Goal: Task Accomplishment & Management: Use online tool/utility

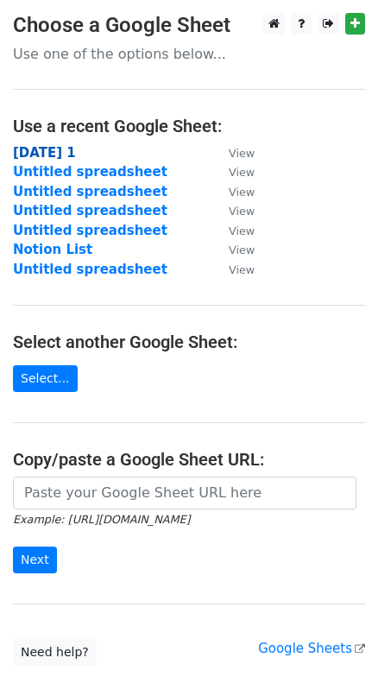
click at [76, 149] on strong "[DATE] 1" at bounding box center [44, 153] width 63 height 16
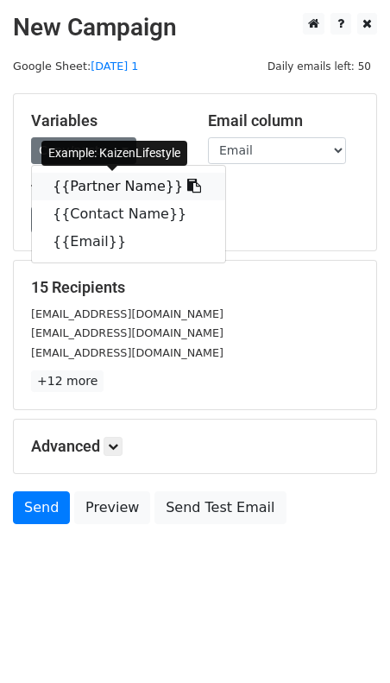
click at [104, 181] on link "{{Partner Name}}" at bounding box center [128, 187] width 193 height 28
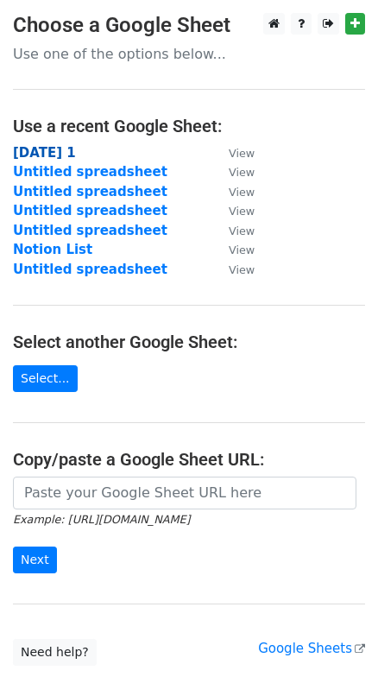
click at [66, 155] on strong "[DATE] 1" at bounding box center [44, 153] width 63 height 16
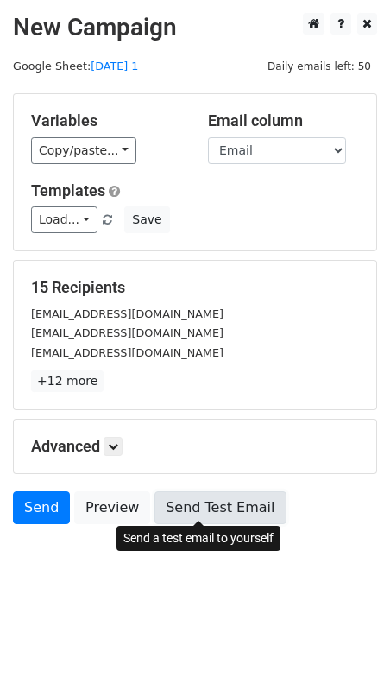
click at [191, 506] on link "Send Test Email" at bounding box center [219, 507] width 131 height 33
